Goal: Task Accomplishment & Management: Complete application form

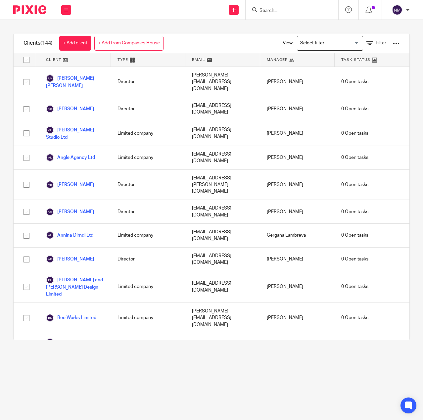
click at [300, 8] on input "Search" at bounding box center [289, 11] width 60 height 6
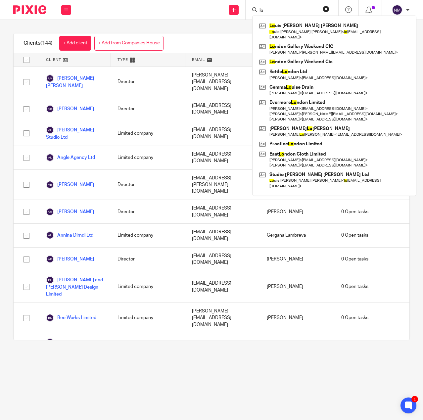
type input "l"
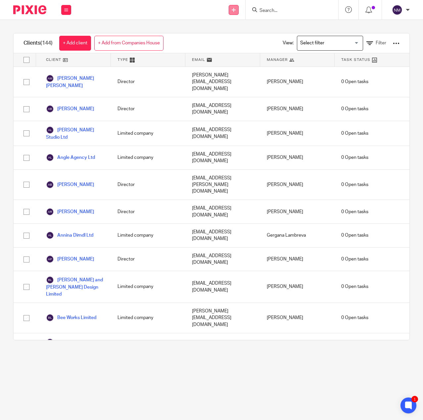
click at [233, 12] on link at bounding box center [234, 10] width 10 height 10
click at [220, 50] on link "Add client" at bounding box center [233, 51] width 41 height 10
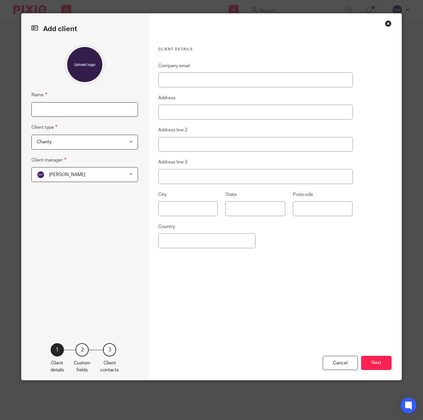
click at [93, 109] on input "Name" at bounding box center [84, 109] width 107 height 15
type input "Kate Longden"
click at [88, 145] on span "Charity" at bounding box center [77, 142] width 81 height 14
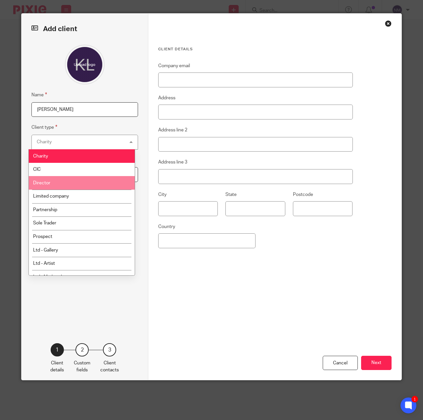
click at [50, 182] on span "Director" at bounding box center [41, 183] width 17 height 5
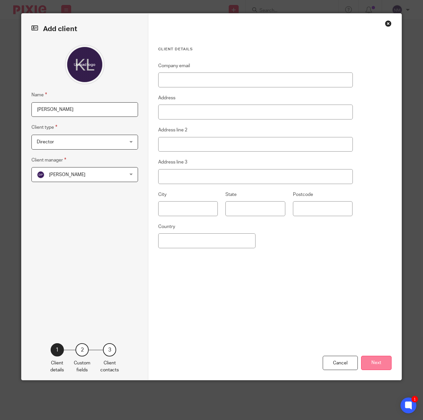
click at [376, 367] on button "Next" at bounding box center [376, 363] width 30 height 14
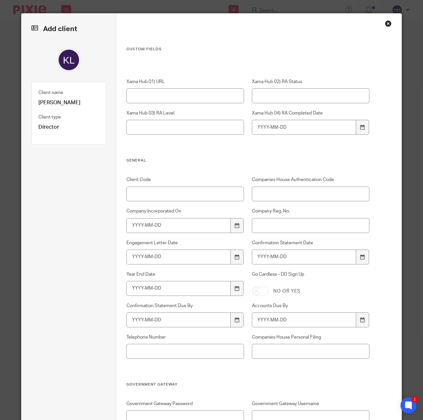
click at [139, 202] on div "Client Code Companies House Authentication Code Company Incorporated On Company…" at bounding box center [244, 279] width 251 height 206
click at [139, 197] on input "Client Code" at bounding box center [184, 194] width 117 height 15
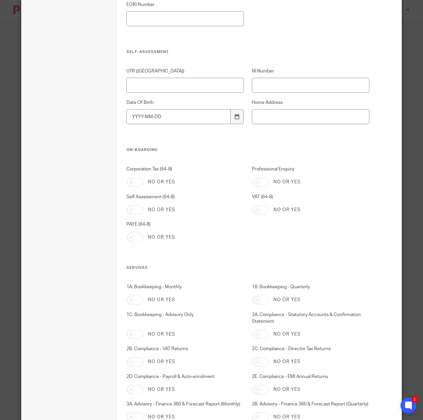
scroll to position [881, 0]
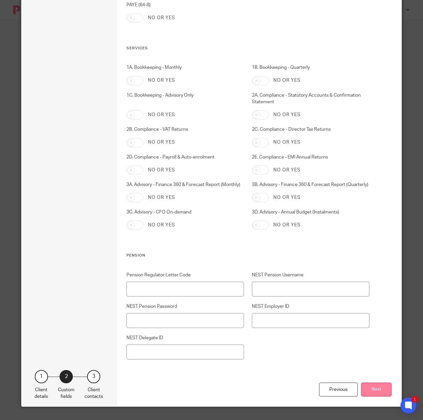
type input "D-0080"
click at [367, 391] on button "Next" at bounding box center [376, 390] width 30 height 14
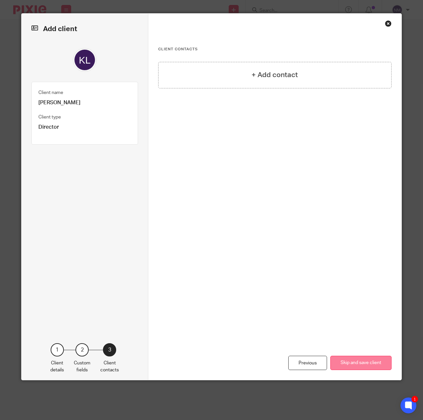
click at [367, 362] on button "Skip and save client" at bounding box center [360, 363] width 61 height 14
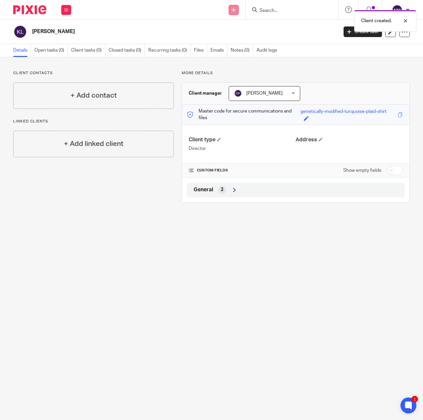
click at [235, 6] on link at bounding box center [234, 10] width 10 height 10
click at [233, 54] on link "Add client" at bounding box center [233, 51] width 41 height 10
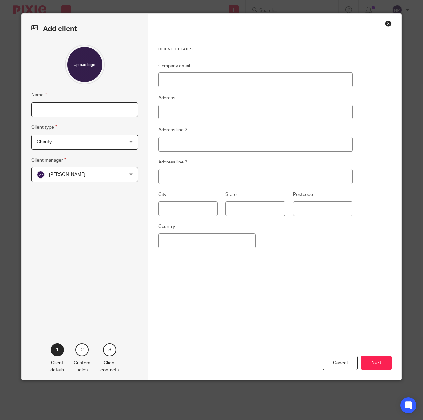
click at [78, 109] on input "Name" at bounding box center [84, 109] width 107 height 15
type input "The Food Doula Ltd"
click at [114, 145] on span "Charity" at bounding box center [77, 142] width 81 height 14
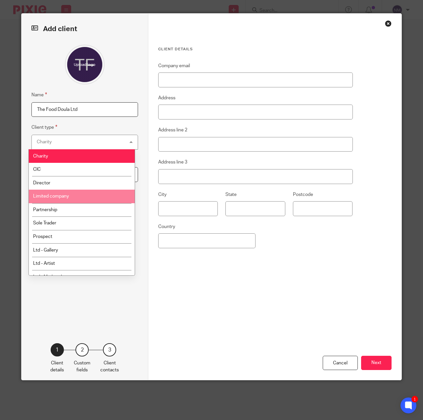
click at [62, 196] on span "Limited company" at bounding box center [51, 196] width 36 height 5
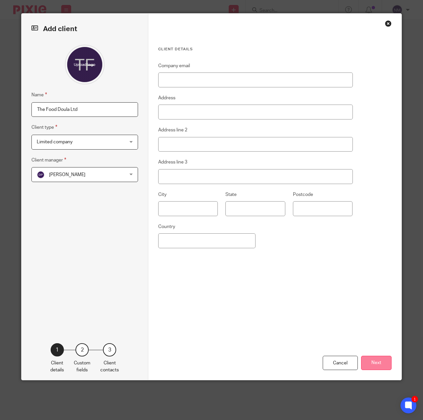
click at [372, 366] on button "Next" at bounding box center [376, 363] width 30 height 14
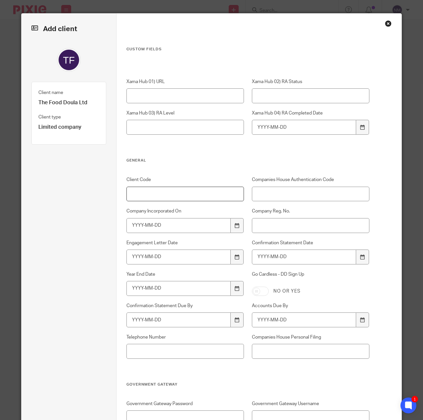
click at [146, 198] on input "Client Code" at bounding box center [184, 194] width 117 height 15
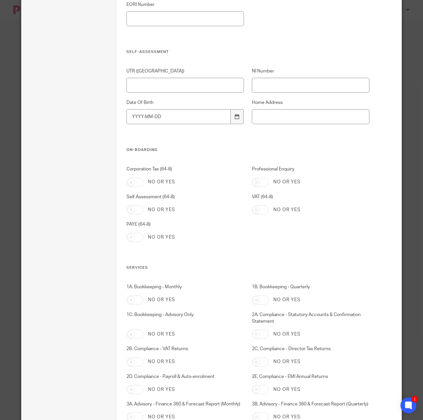
scroll to position [881, 0]
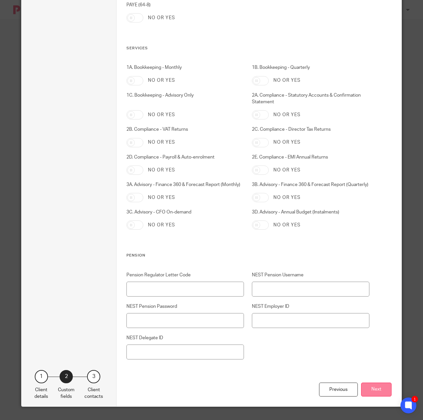
type input "C-0100"
click at [365, 388] on button "Next" at bounding box center [376, 390] width 30 height 14
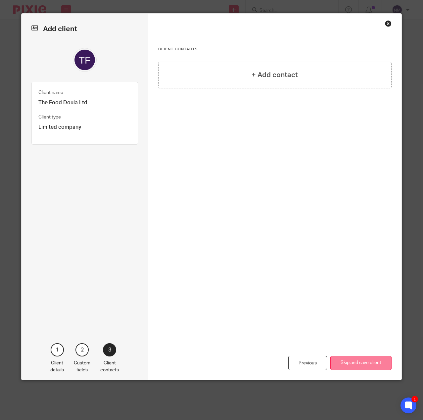
click at [361, 356] on button "Skip and save client" at bounding box center [360, 363] width 61 height 14
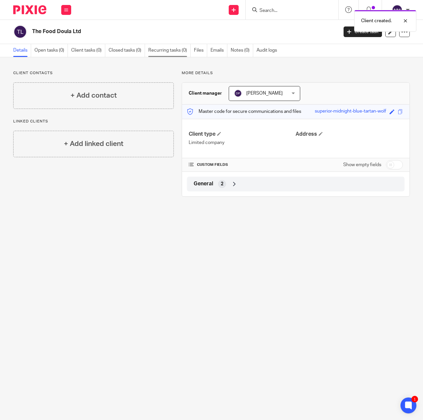
click at [166, 49] on link "Recurring tasks (0)" at bounding box center [169, 50] width 42 height 13
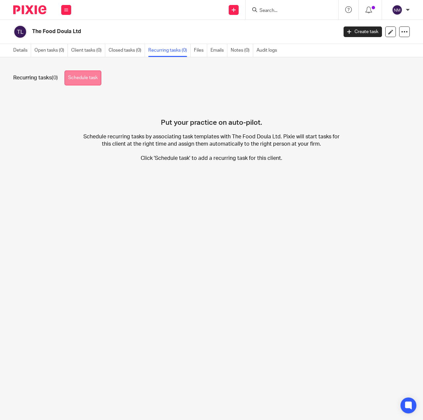
click at [82, 78] on link "Schedule task" at bounding box center [83, 77] width 37 height 15
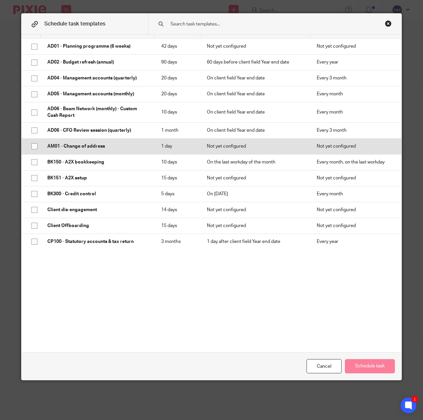
scroll to position [33, 0]
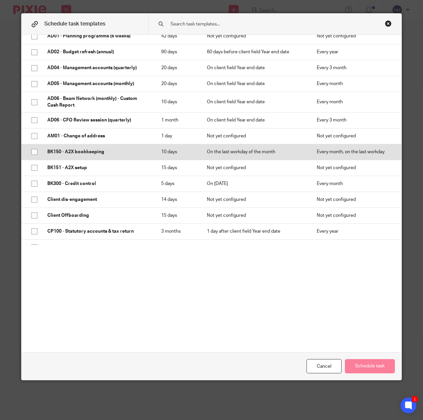
click at [32, 149] on input "checkbox" at bounding box center [34, 152] width 13 height 13
checkbox input "true"
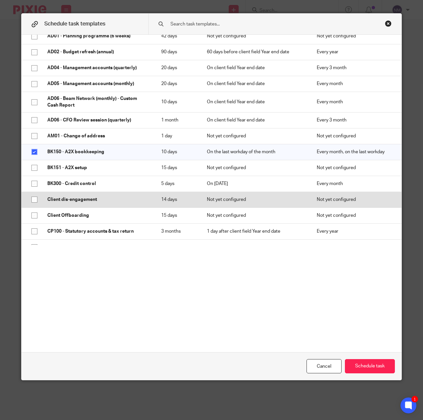
scroll to position [66, 0]
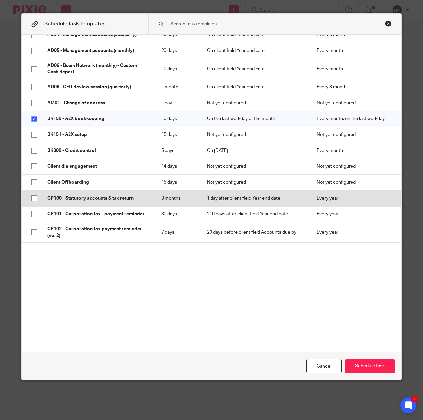
click at [32, 196] on input "checkbox" at bounding box center [34, 198] width 13 height 13
checkbox input "true"
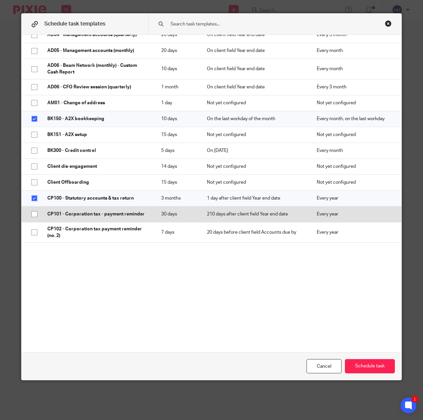
click at [33, 214] on input "checkbox" at bounding box center [34, 214] width 13 height 13
checkbox input "true"
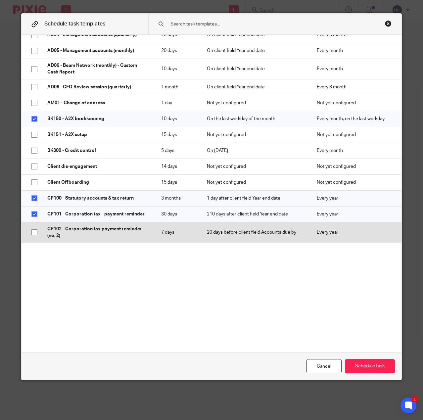
click at [34, 231] on input "checkbox" at bounding box center [34, 232] width 13 height 13
checkbox input "true"
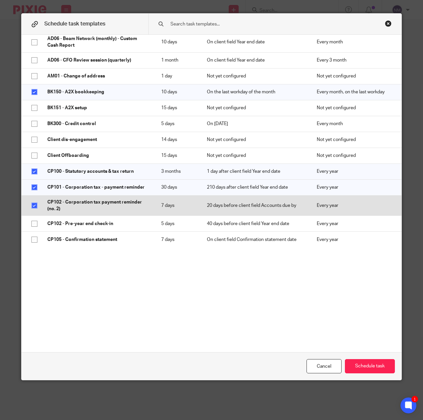
scroll to position [99, 0]
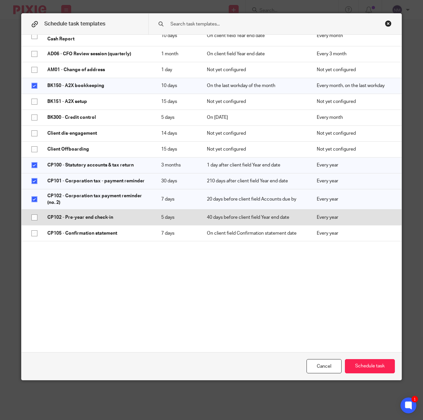
click at [31, 216] on input "checkbox" at bounding box center [34, 217] width 13 height 13
checkbox input "true"
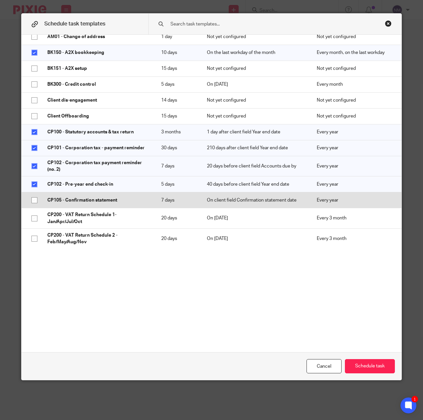
click at [32, 200] on input "checkbox" at bounding box center [34, 200] width 13 height 13
checkbox input "true"
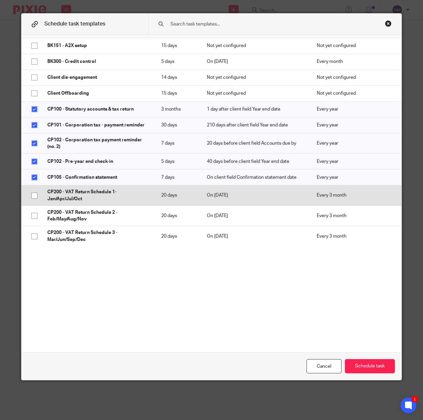
scroll to position [165, 0]
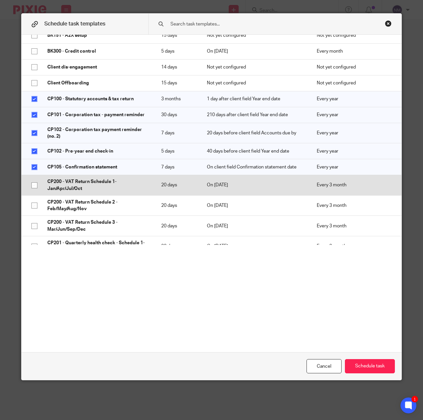
click at [32, 184] on input "checkbox" at bounding box center [34, 185] width 13 height 13
checkbox input "true"
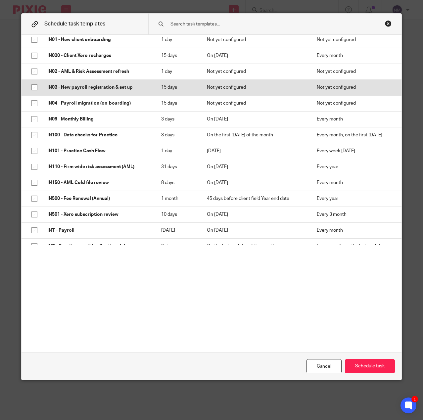
scroll to position [596, 0]
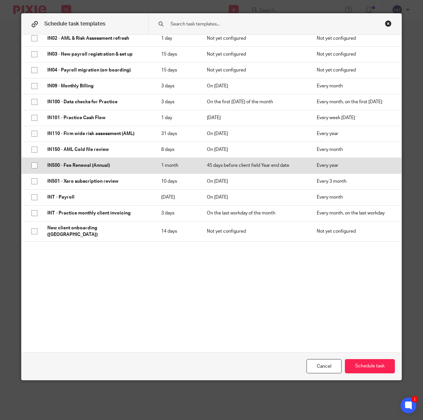
click at [41, 164] on td "IN500 - Fee Renewal (Annual)" at bounding box center [98, 166] width 114 height 16
checkbox input "true"
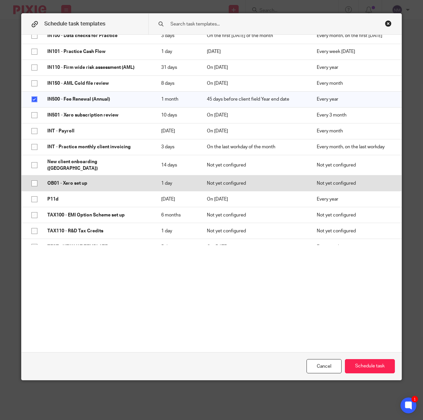
scroll to position [682, 0]
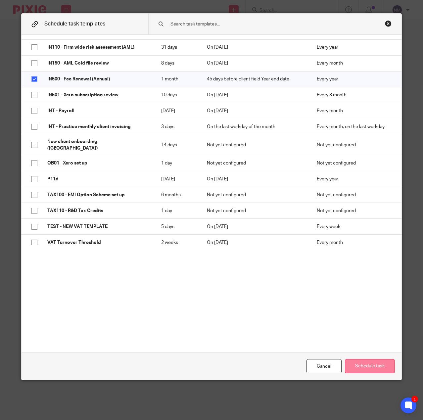
click at [369, 366] on button "Schedule task" at bounding box center [370, 366] width 50 height 14
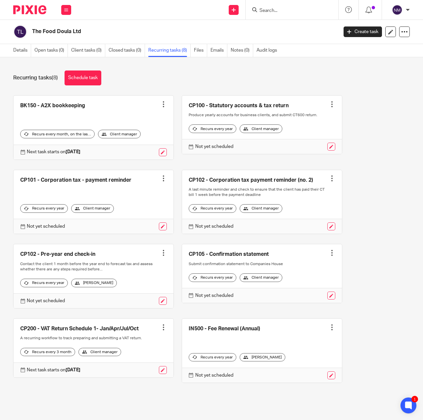
click at [309, 13] on input "Search" at bounding box center [289, 11] width 60 height 6
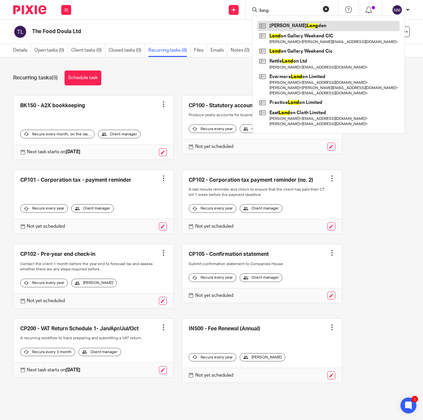
type input "long"
click at [306, 25] on link at bounding box center [328, 26] width 142 height 10
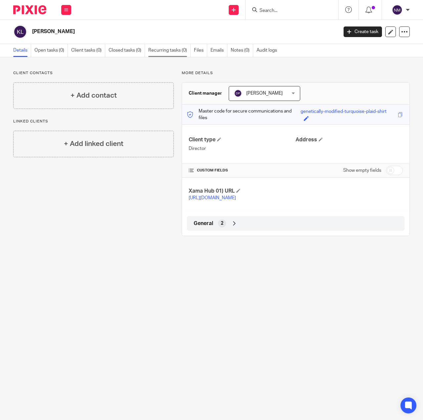
click at [170, 48] on link "Recurring tasks (0)" at bounding box center [169, 50] width 42 height 13
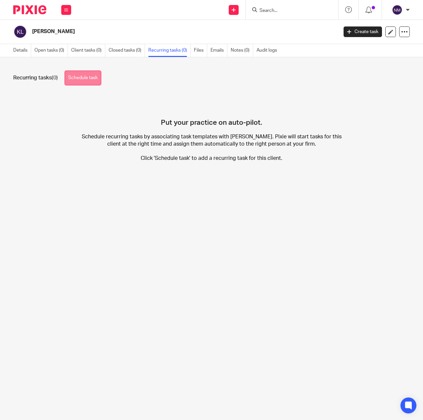
click at [74, 77] on link "Schedule task" at bounding box center [83, 77] width 37 height 15
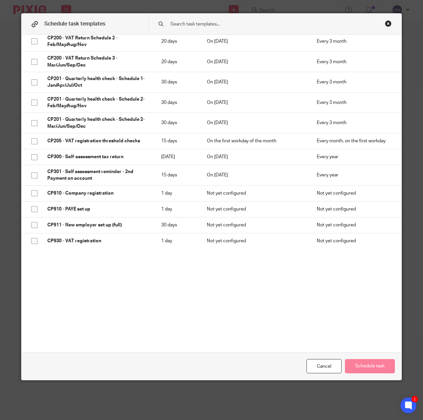
scroll to position [331, 0]
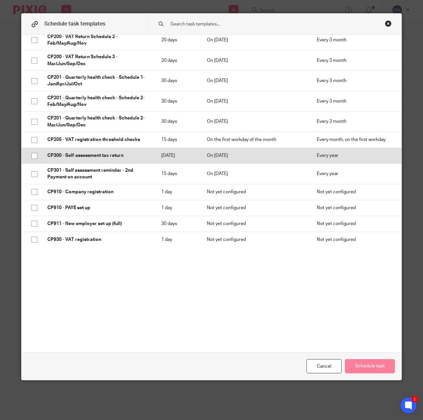
click at [75, 157] on p "CP300 - Self-assessment tax return" at bounding box center [97, 155] width 101 height 7
checkbox input "true"
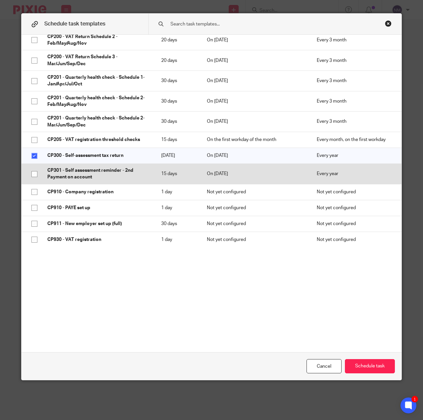
click at [79, 171] on p "CP301 - Self assessment reminder - 2nd Payment on account" at bounding box center [97, 174] width 101 height 14
checkbox input "true"
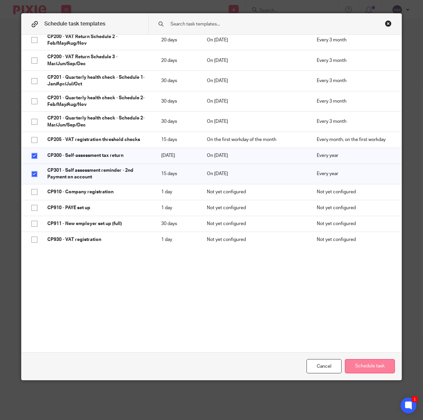
click at [375, 363] on button "Schedule task" at bounding box center [370, 366] width 50 height 14
